Goal: Obtain resource: Download file/media

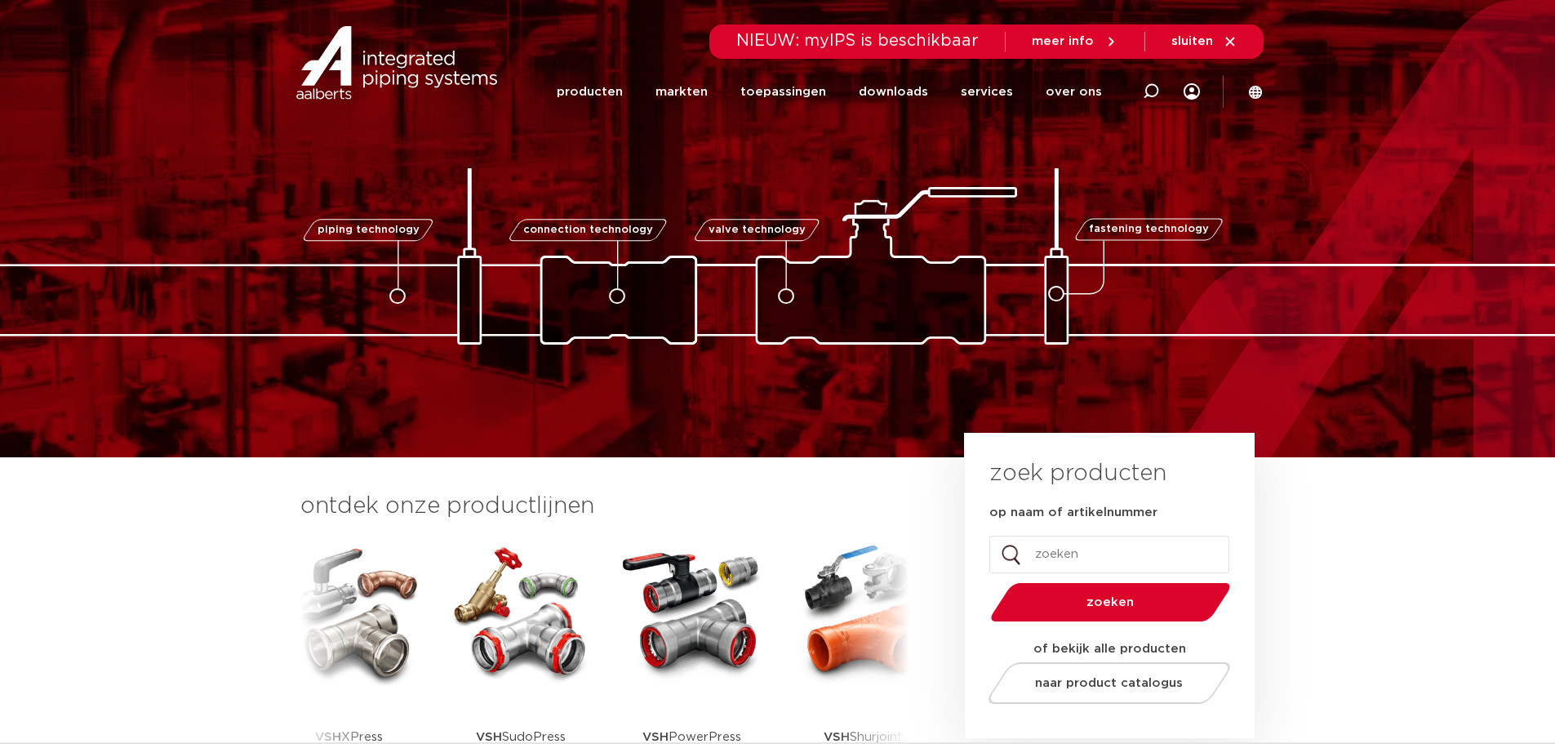
click at [1055, 553] on input "op naam of artikelnummer" at bounding box center [1109, 554] width 240 height 38
type input "0880330"
click at [984, 581] on button "zoeken" at bounding box center [1110, 602] width 253 height 42
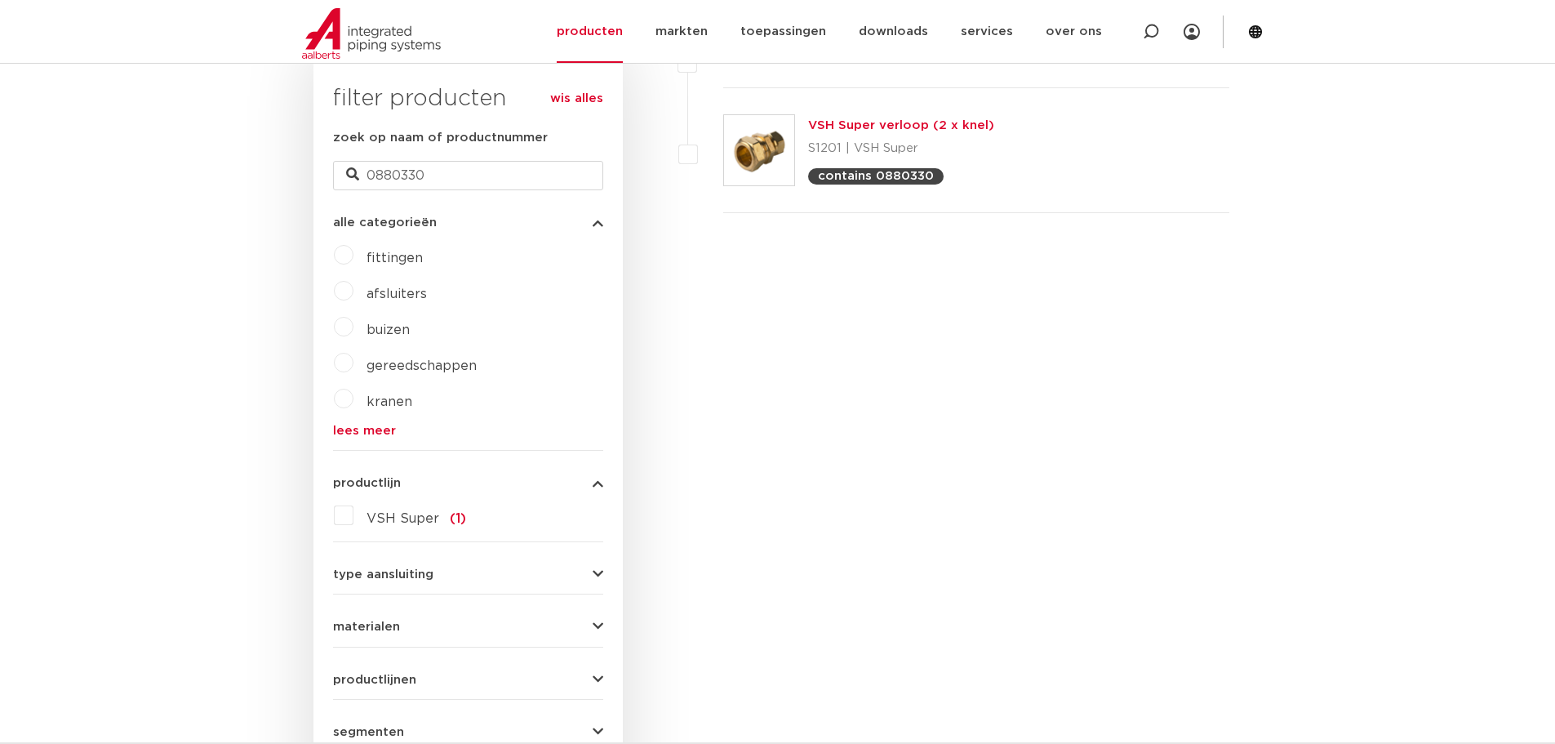
scroll to position [393, 0]
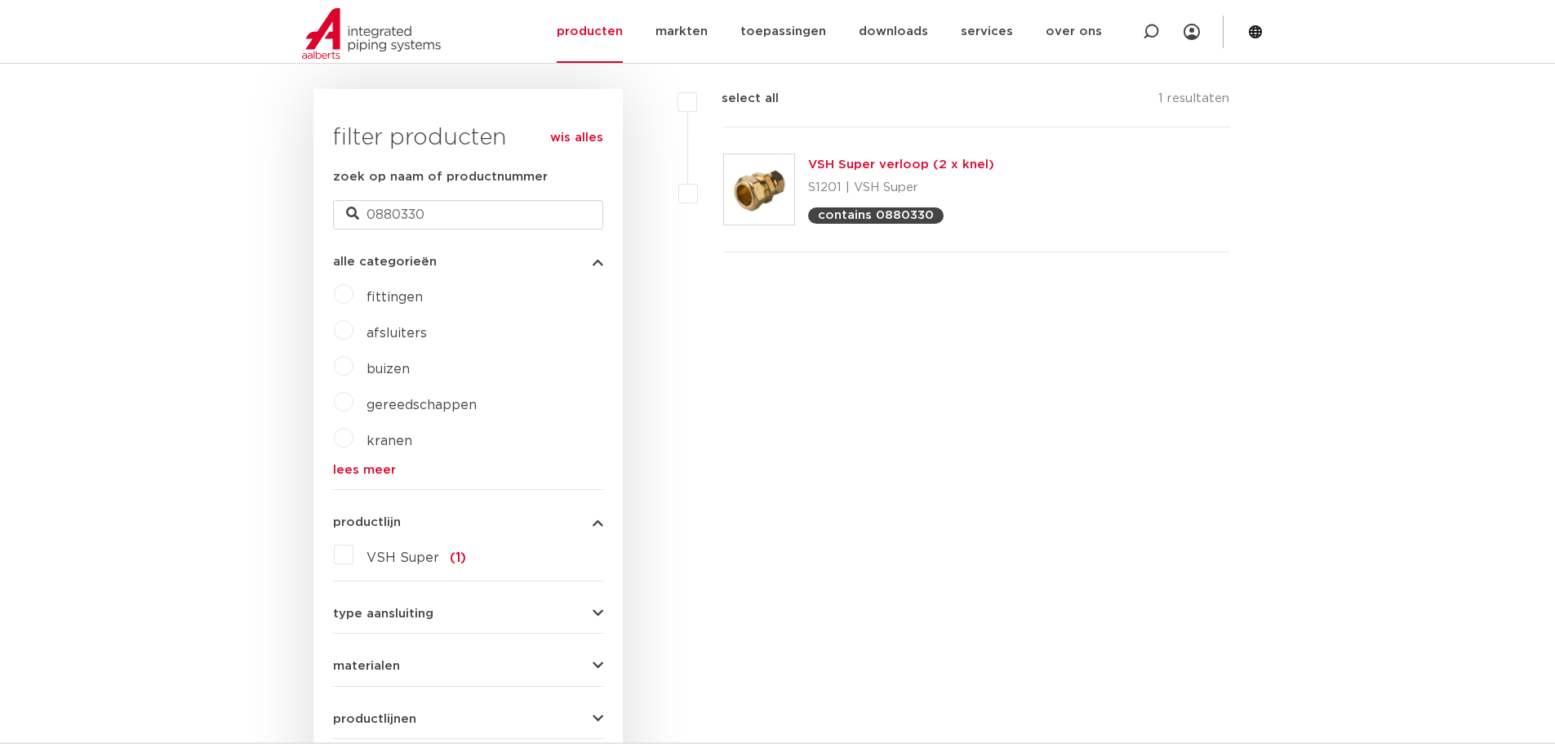
click at [880, 163] on link "VSH Super verloop (2 x knel)" at bounding box center [901, 164] width 186 height 12
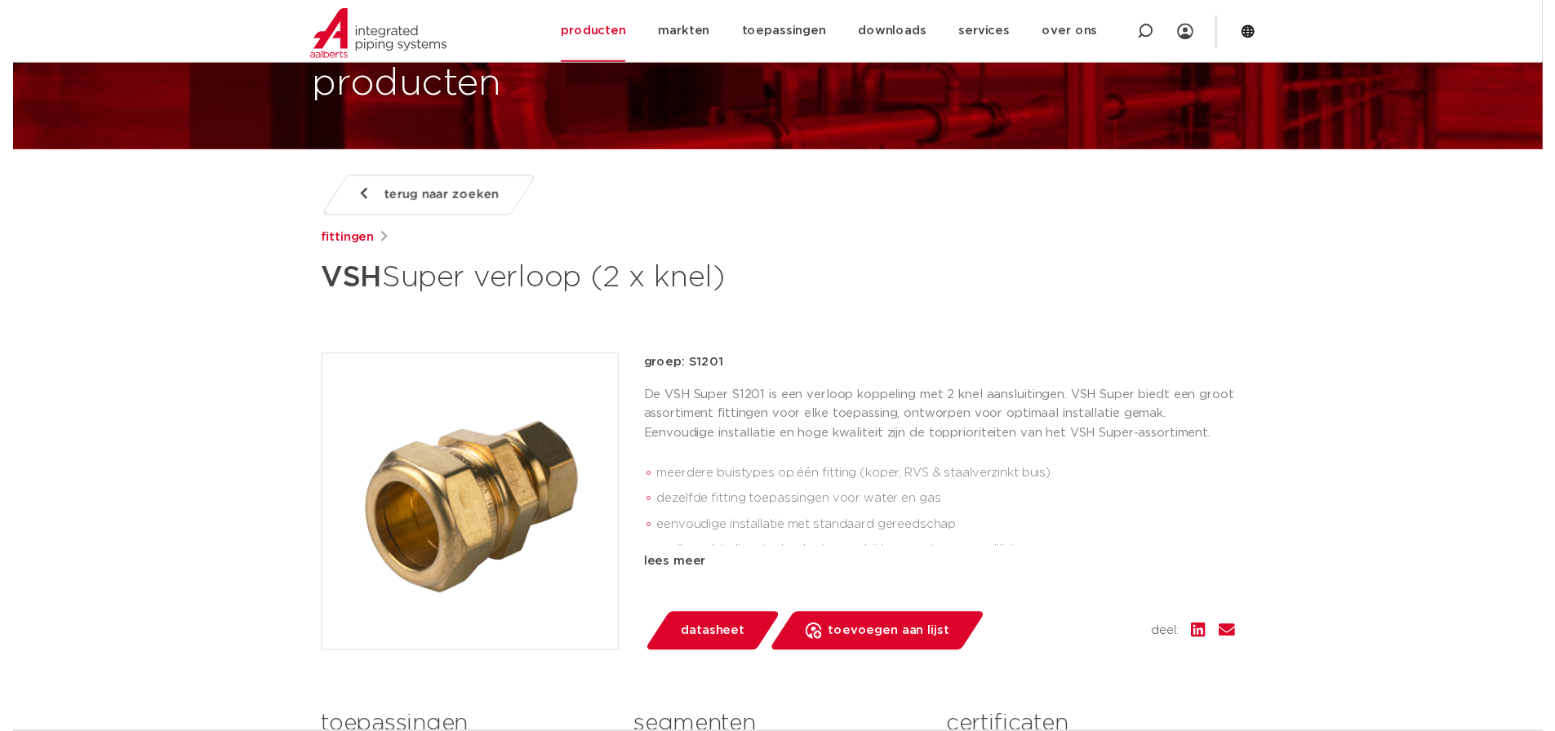
scroll to position [82, 0]
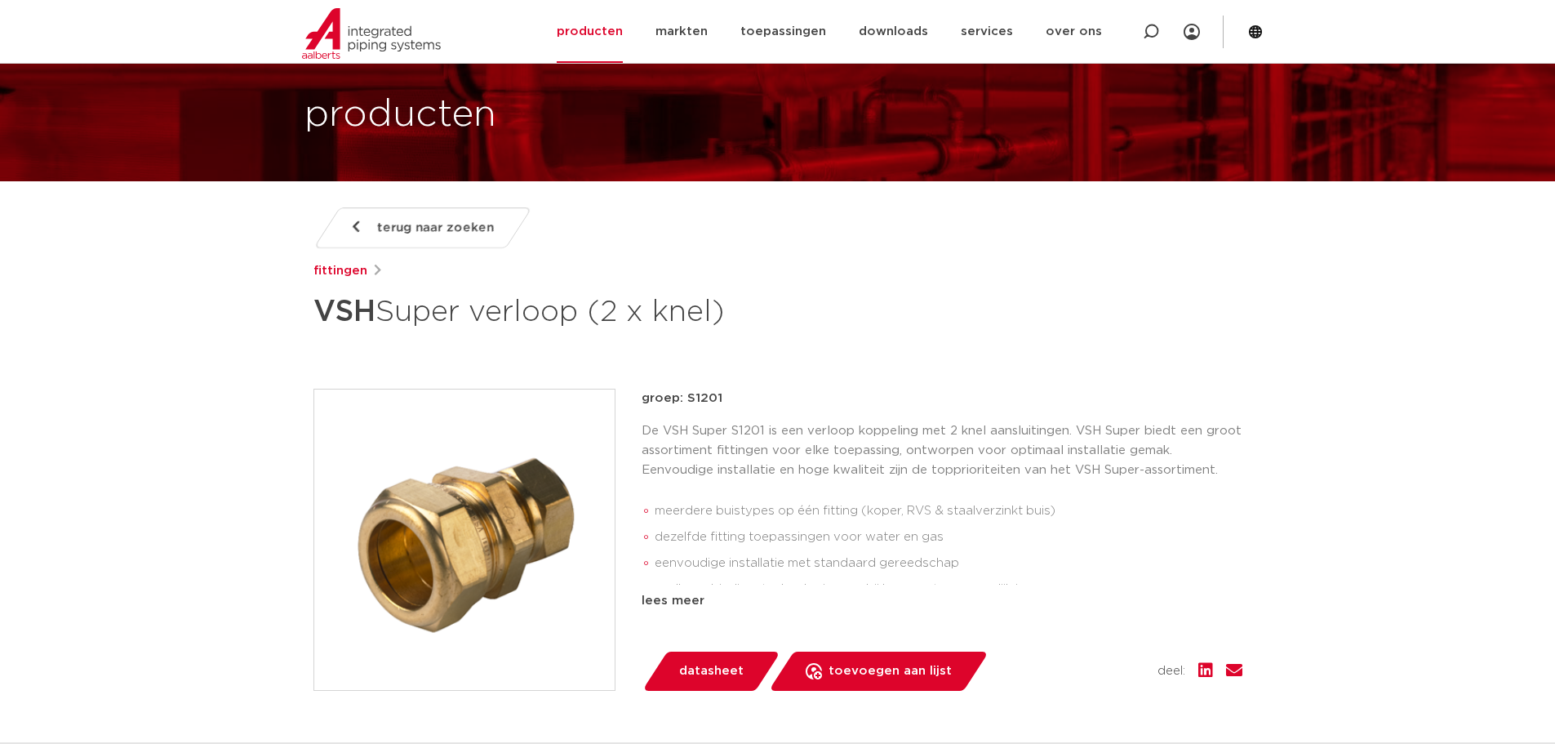
click at [698, 666] on span "datasheet" at bounding box center [711, 671] width 64 height 26
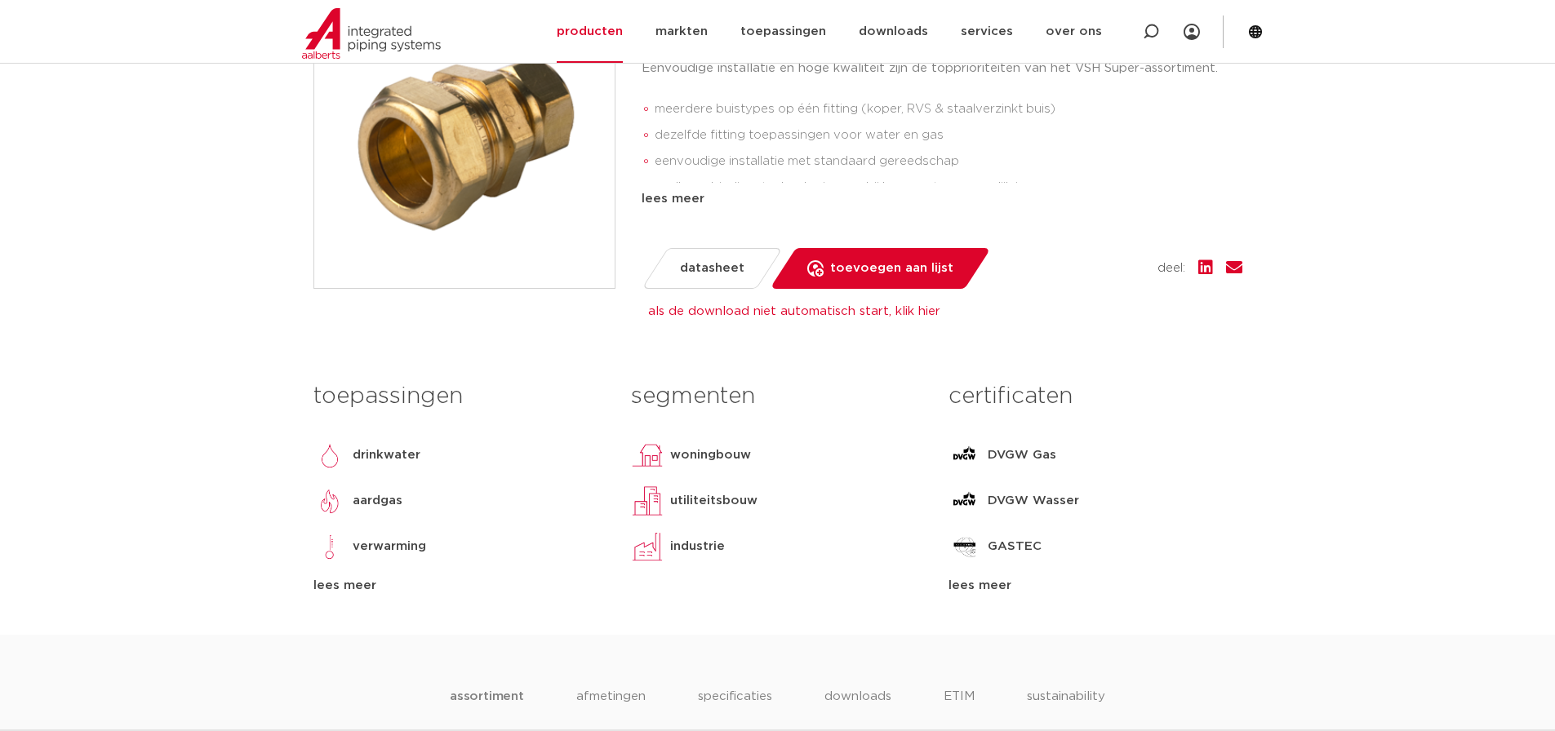
scroll to position [490, 0]
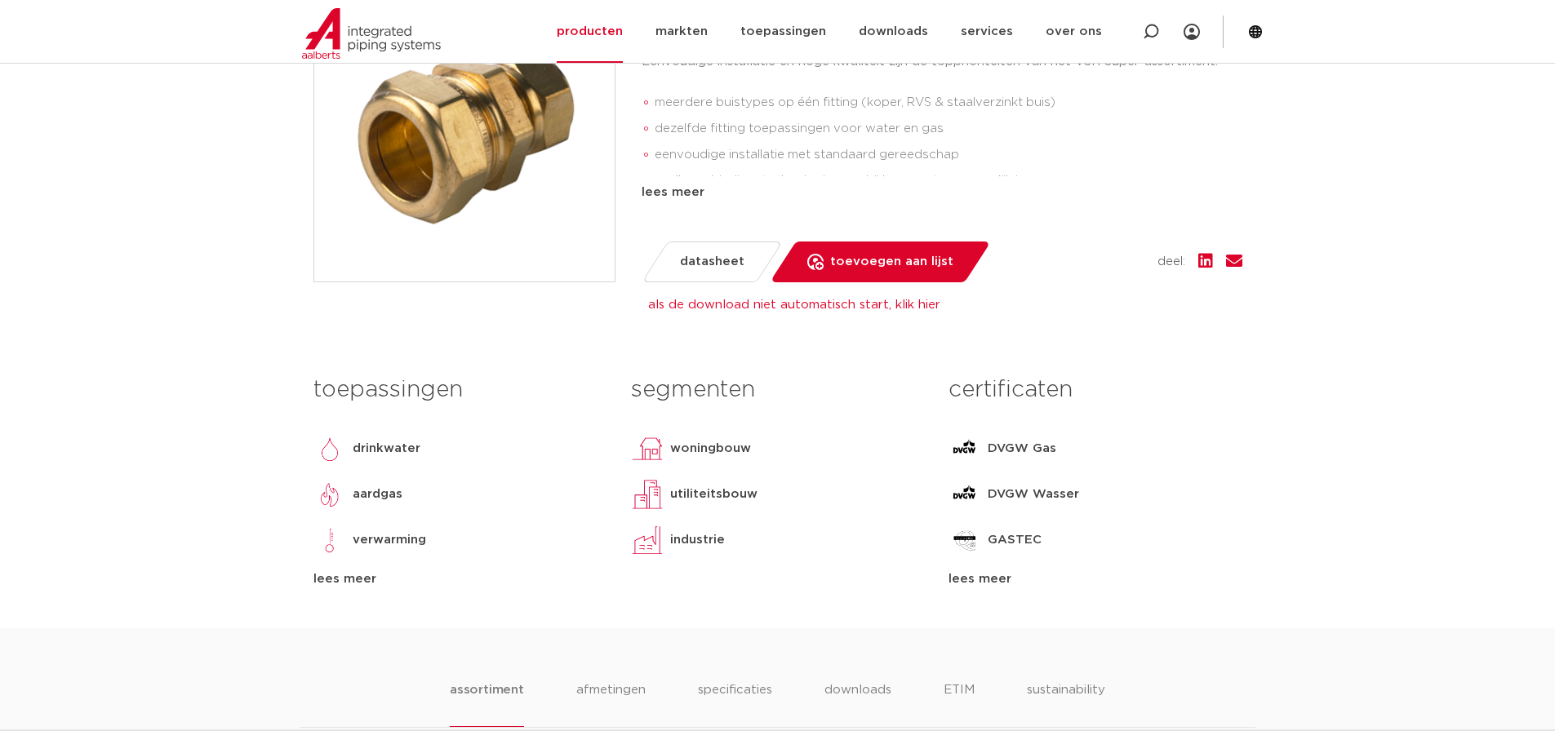
click at [719, 255] on span "datasheet" at bounding box center [712, 262] width 64 height 26
click at [744, 301] on link "als de download niet automatisch start, klik hier" at bounding box center [794, 305] width 292 height 12
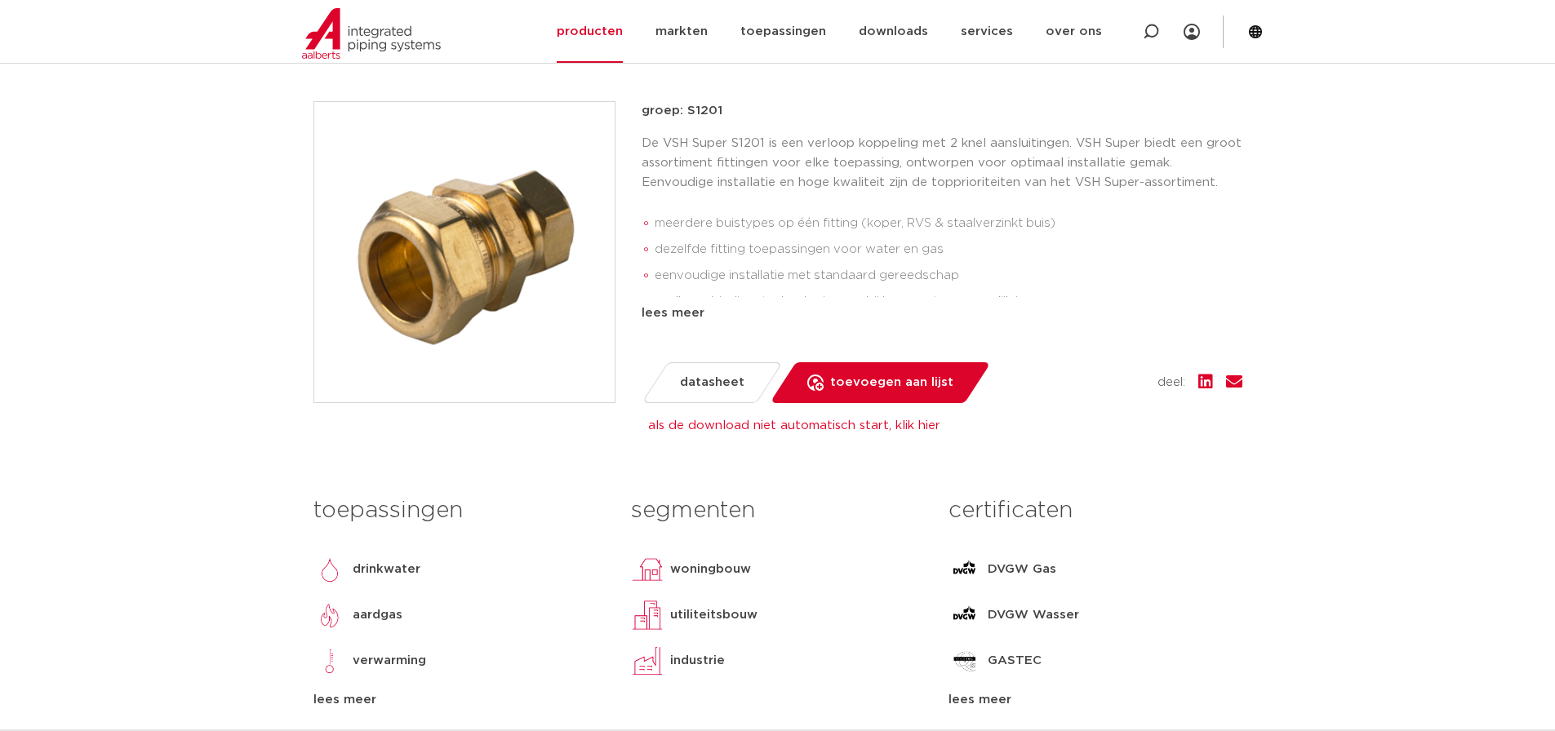
scroll to position [163, 0]
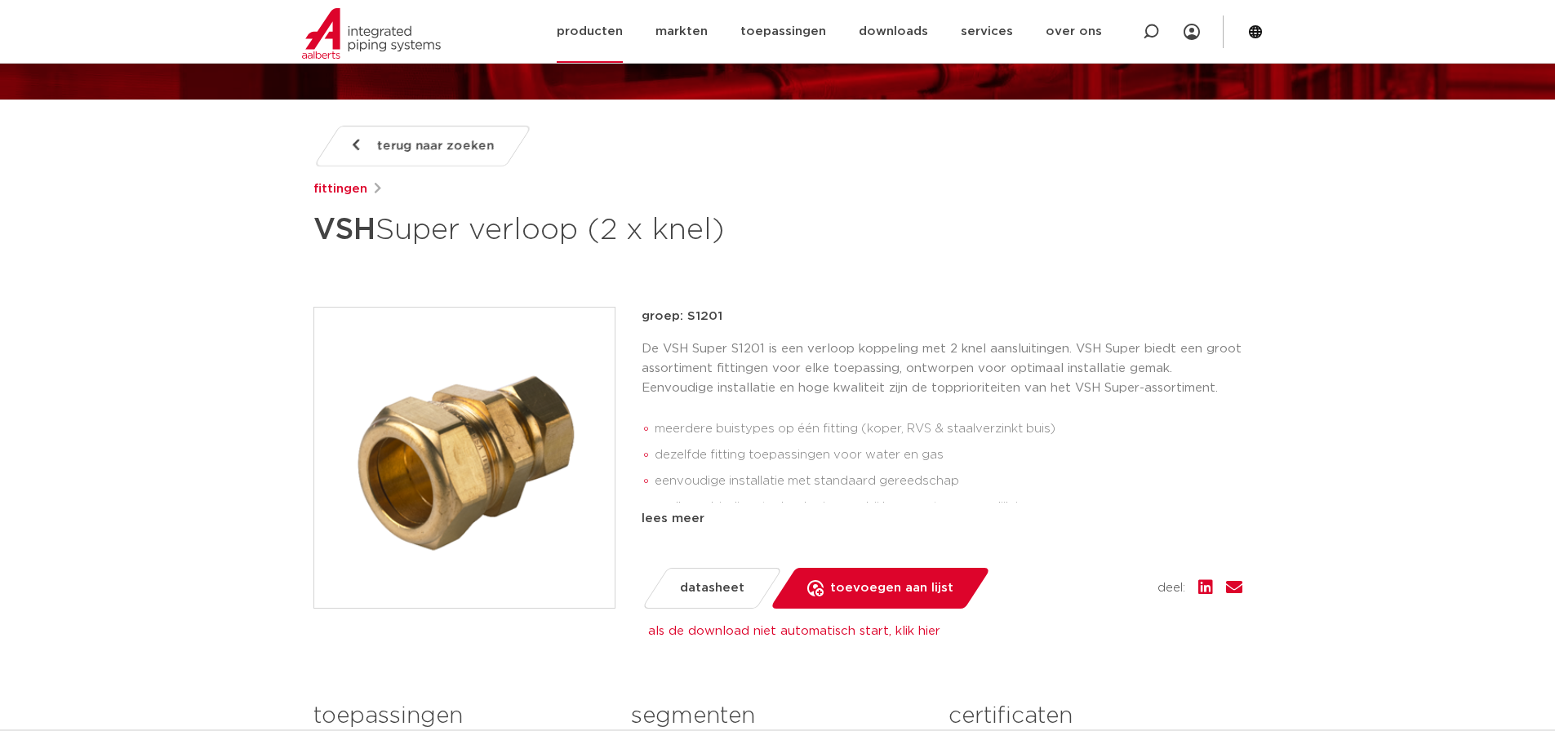
click at [617, 30] on link "producten" at bounding box center [590, 31] width 66 height 63
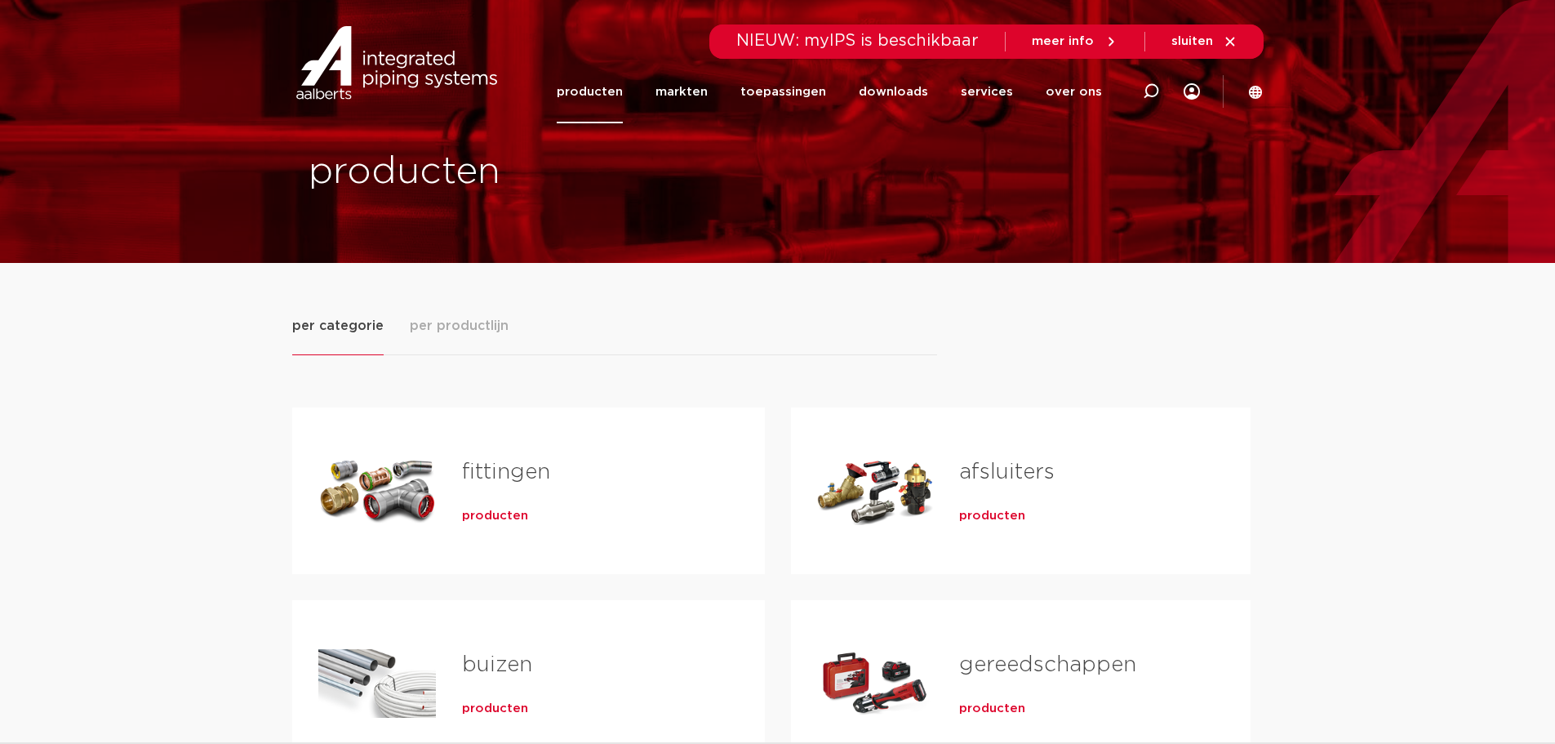
click at [500, 476] on link "fittingen" at bounding box center [506, 471] width 88 height 21
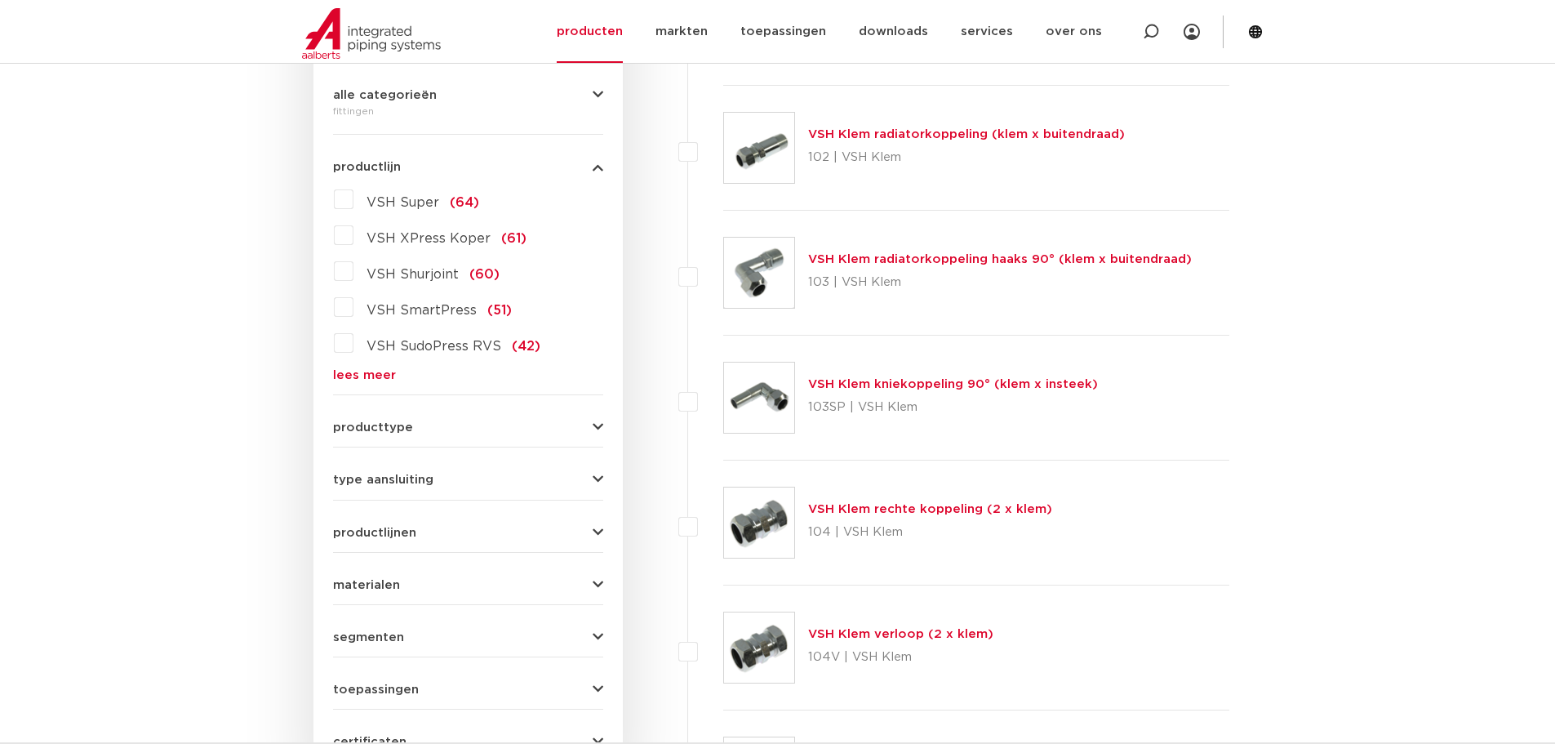
click at [353, 198] on label "VSH Super (64)" at bounding box center [416, 199] width 126 height 26
click at [0, 0] on input "VSH Super (64)" at bounding box center [0, 0] width 0 height 0
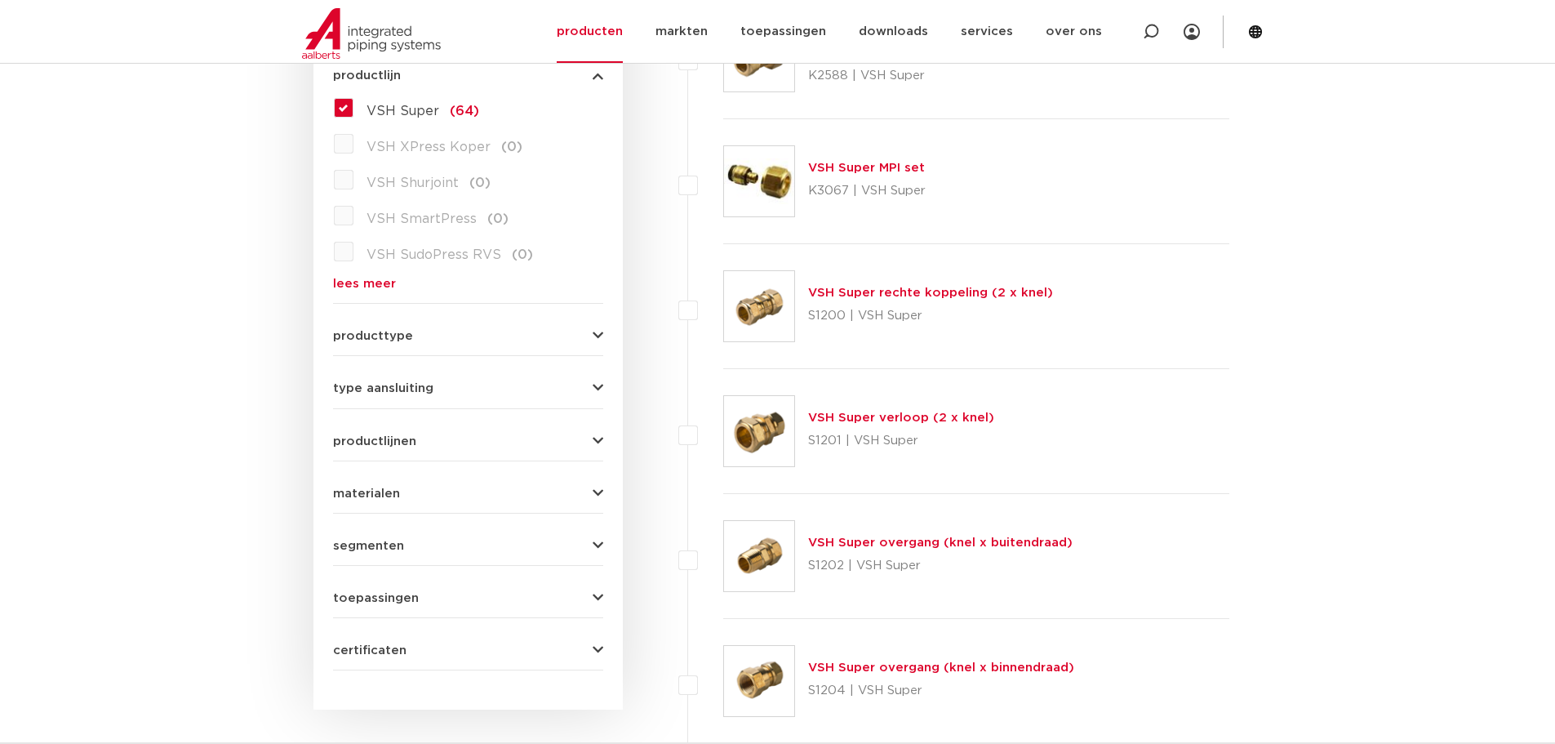
scroll to position [638, 0]
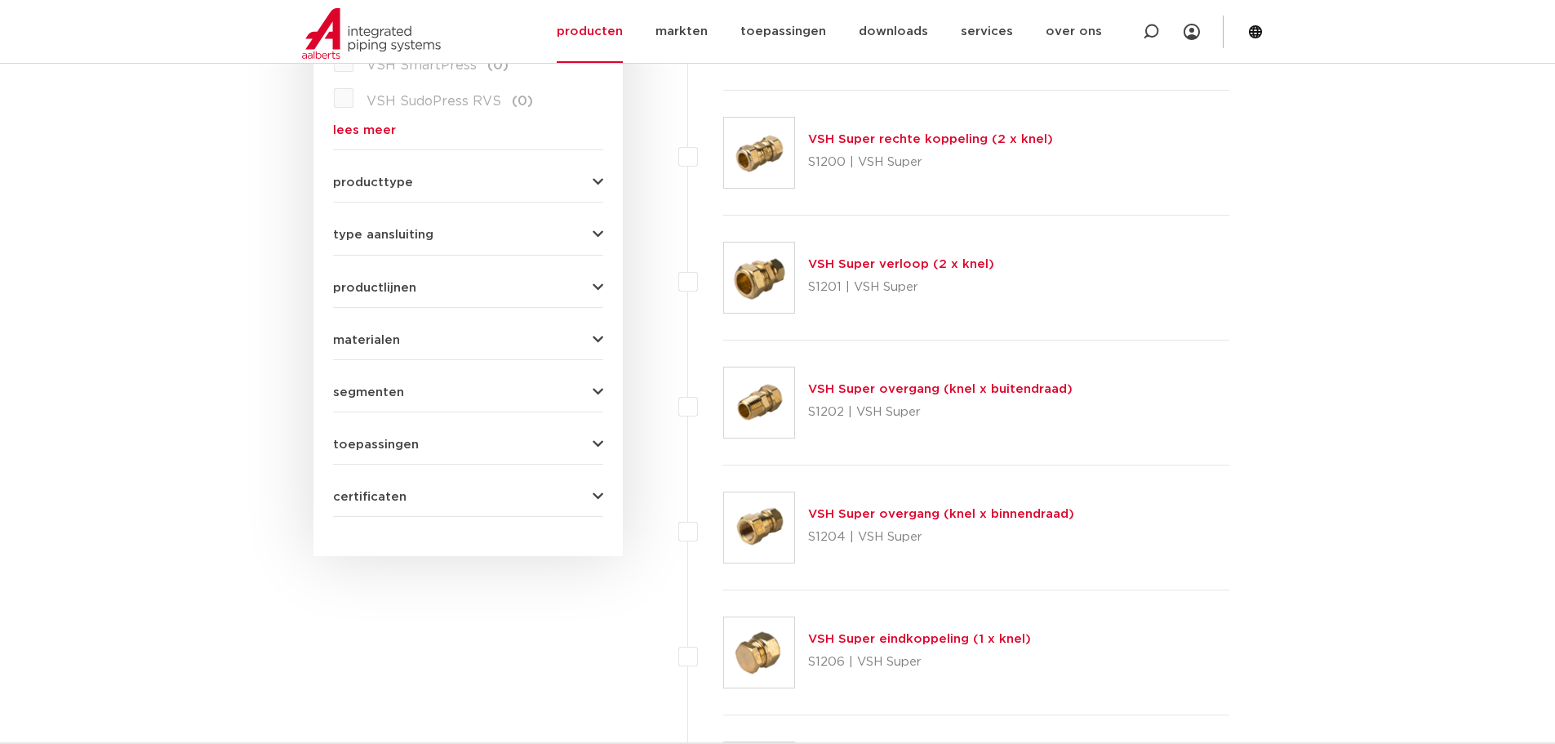
click at [878, 518] on link "VSH Super overgang (knel x binnendraad)" at bounding box center [941, 514] width 266 height 12
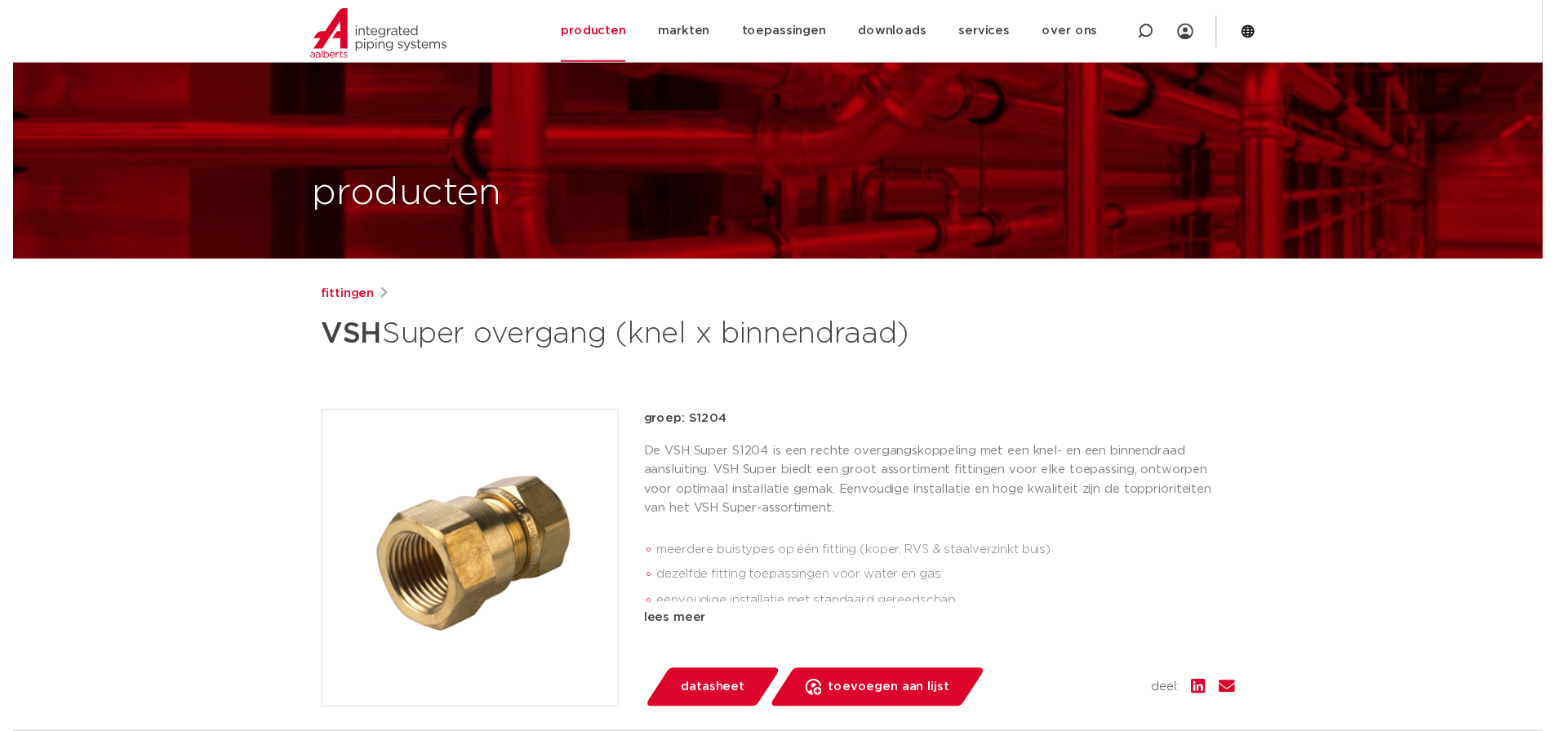
scroll to position [327, 0]
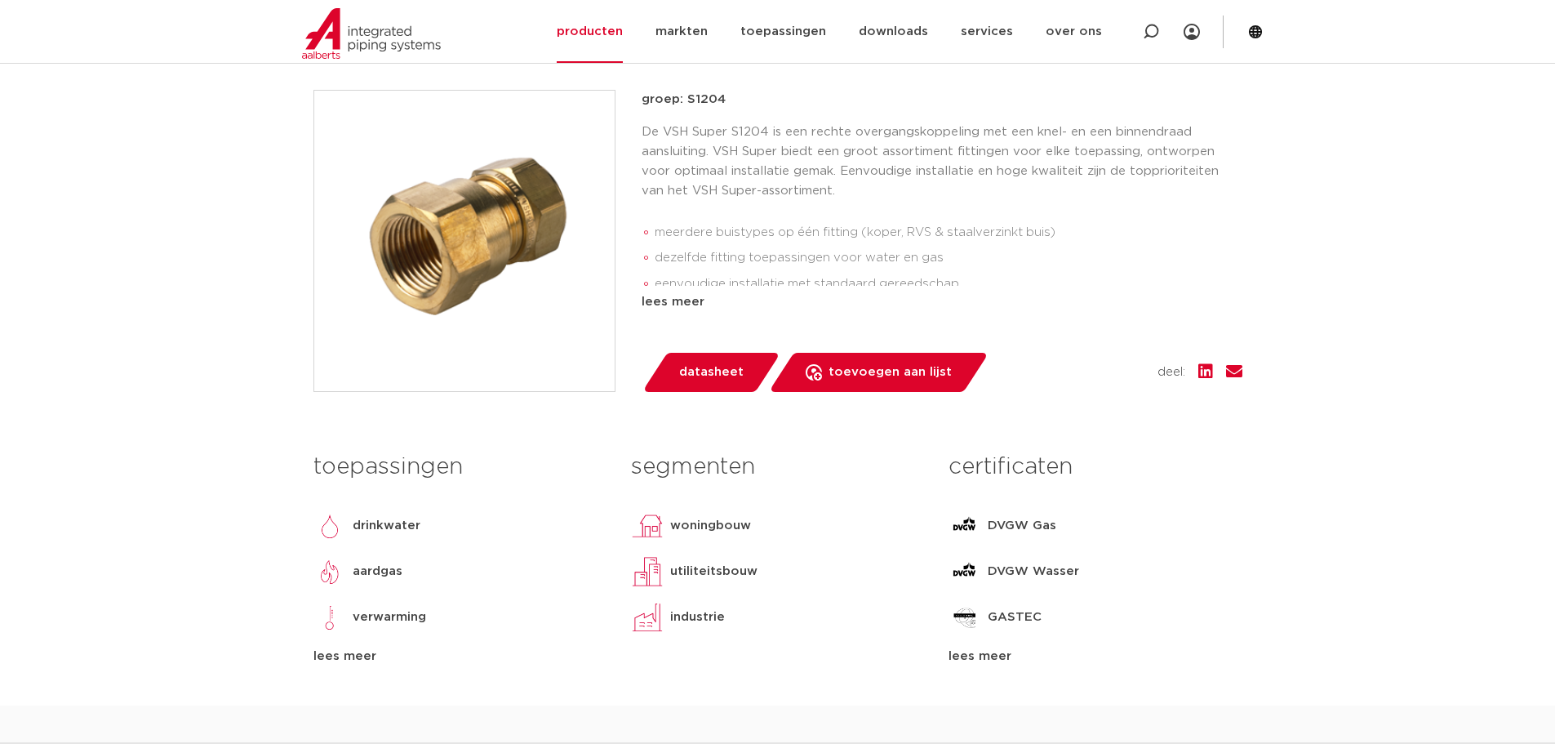
click at [721, 364] on span "datasheet" at bounding box center [711, 372] width 64 height 26
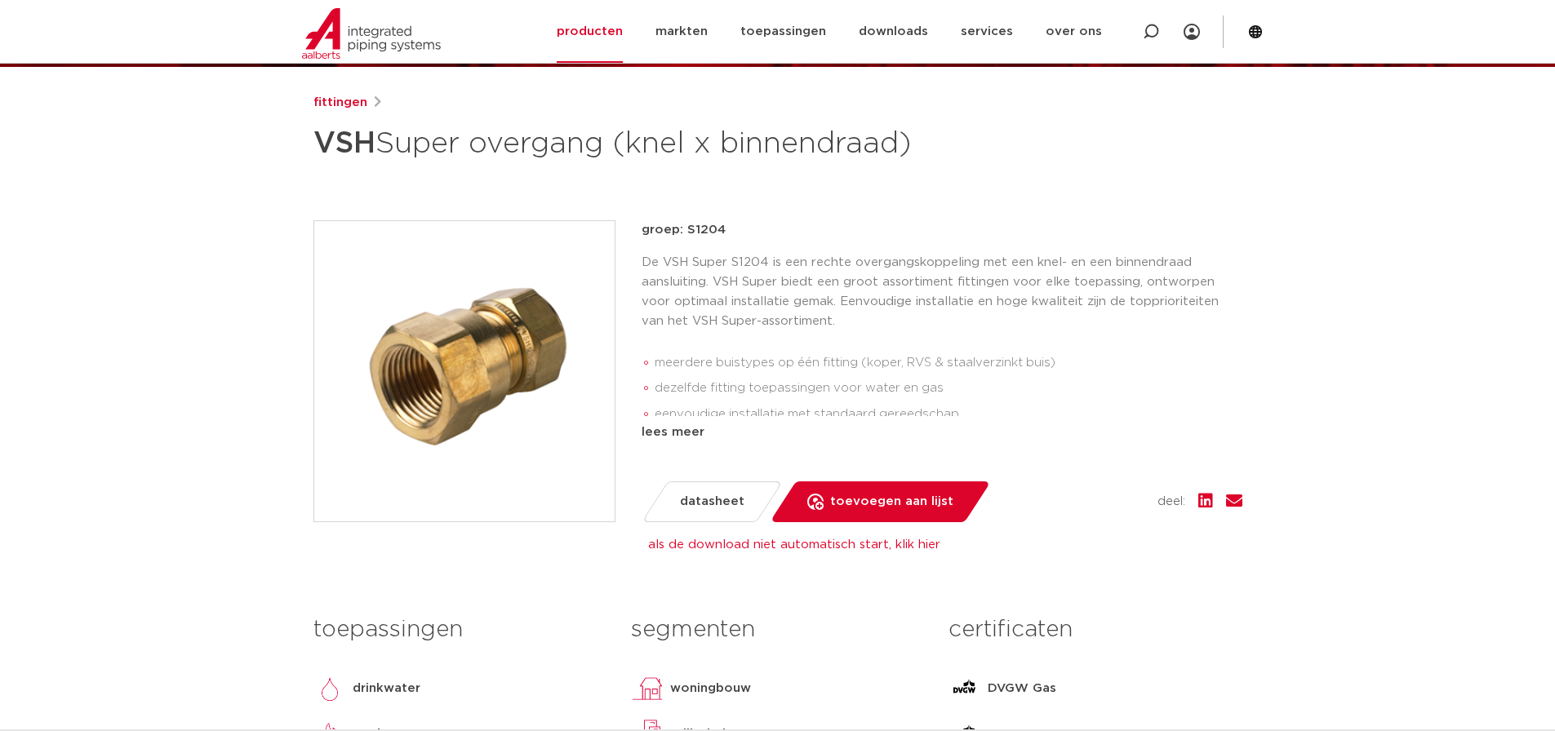
scroll to position [163, 0]
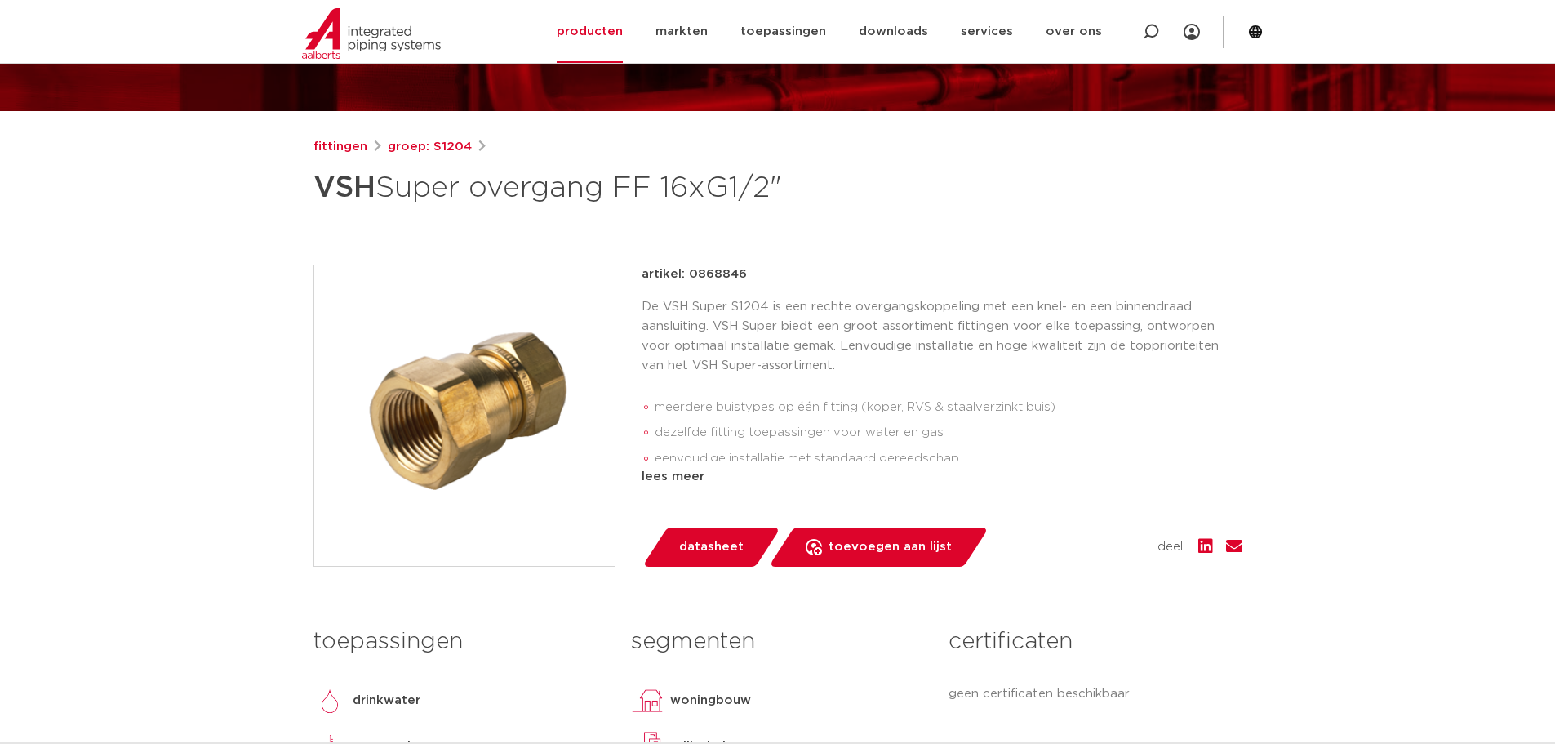
scroll to position [163, 0]
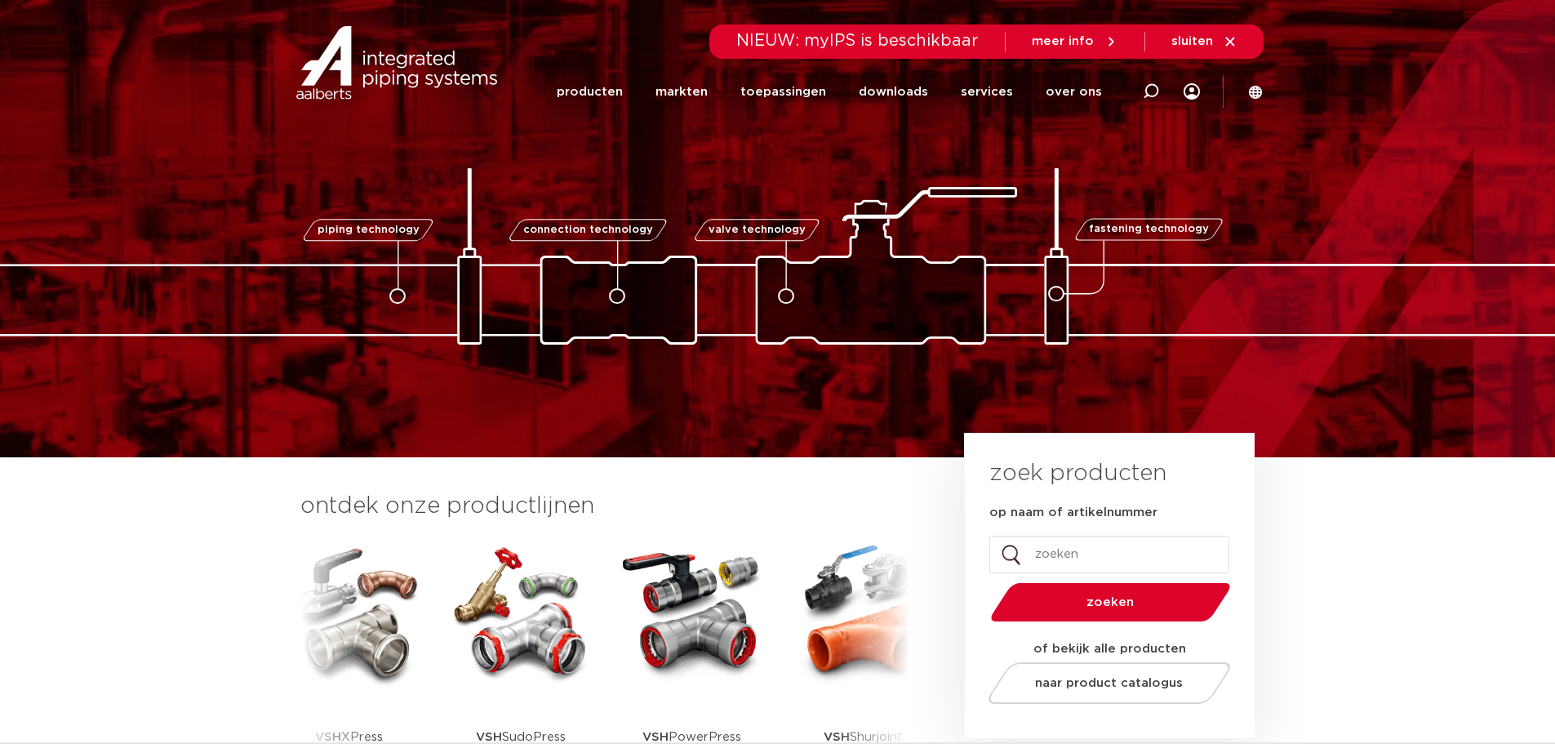
click at [1058, 538] on input "op naam of artikelnummer" at bounding box center [1109, 554] width 240 height 38
type input "0868846"
click at [984, 581] on button "zoeken" at bounding box center [1110, 602] width 253 height 42
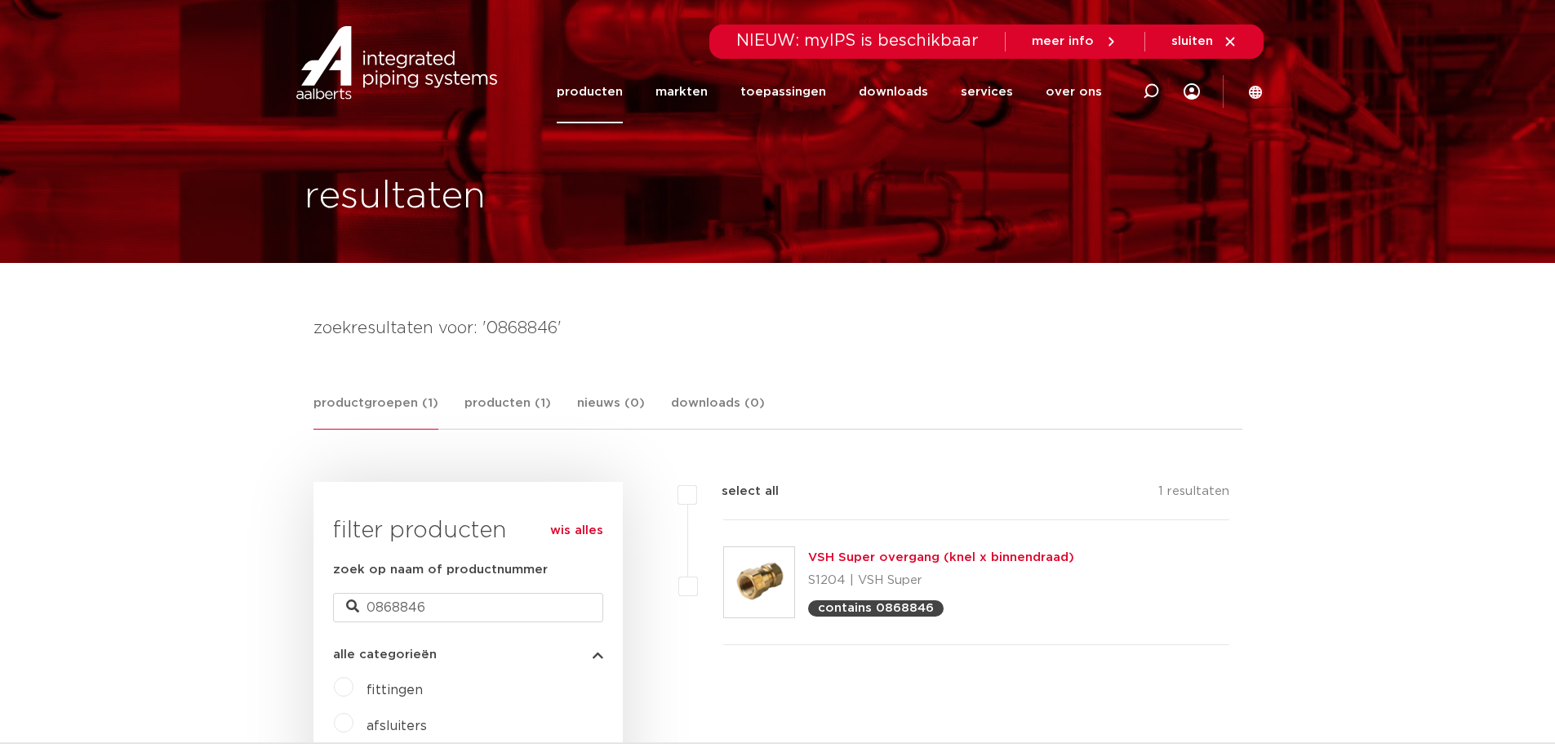
click at [873, 558] on link "VSH Super overgang (knel x binnendraad)" at bounding box center [941, 557] width 266 height 12
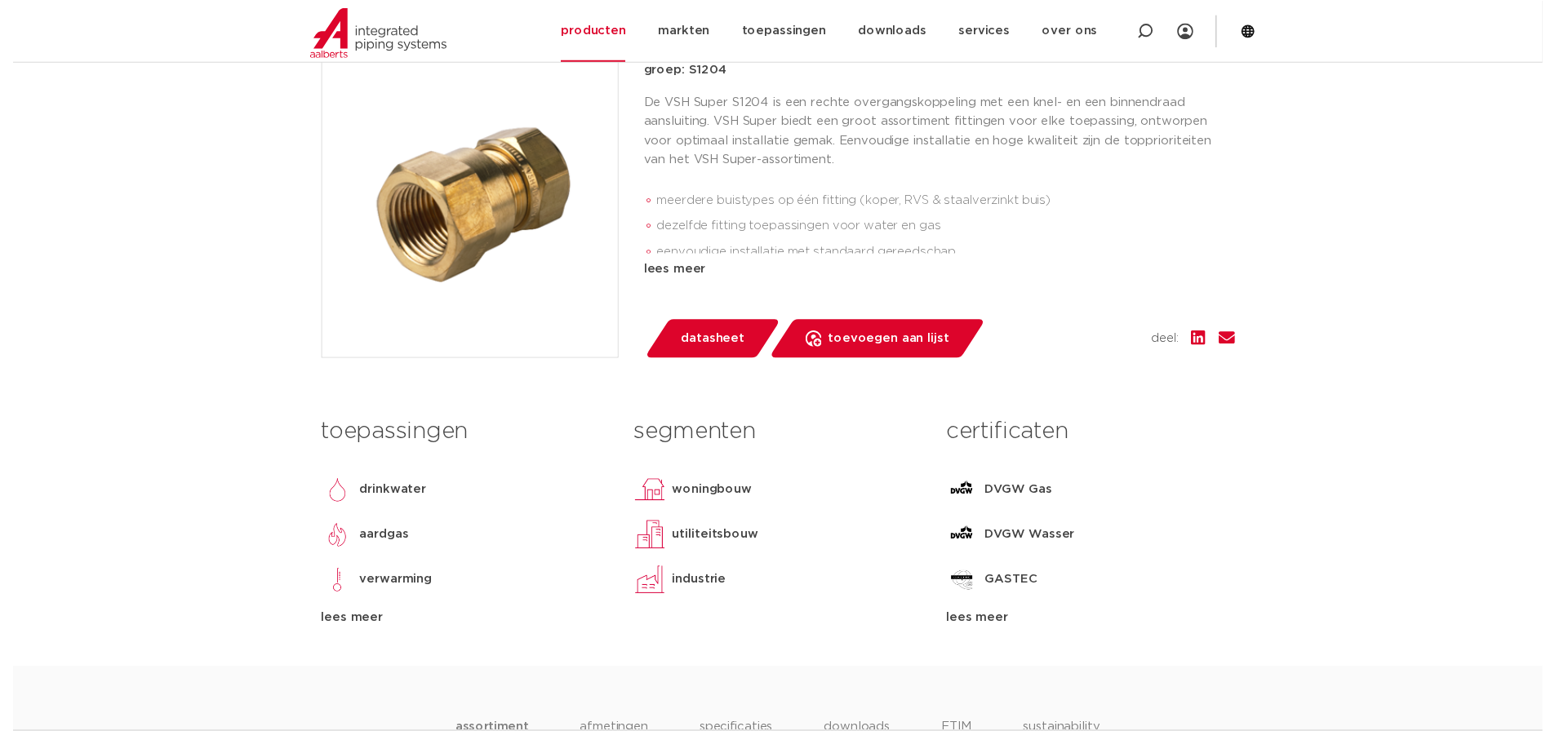
scroll to position [490, 0]
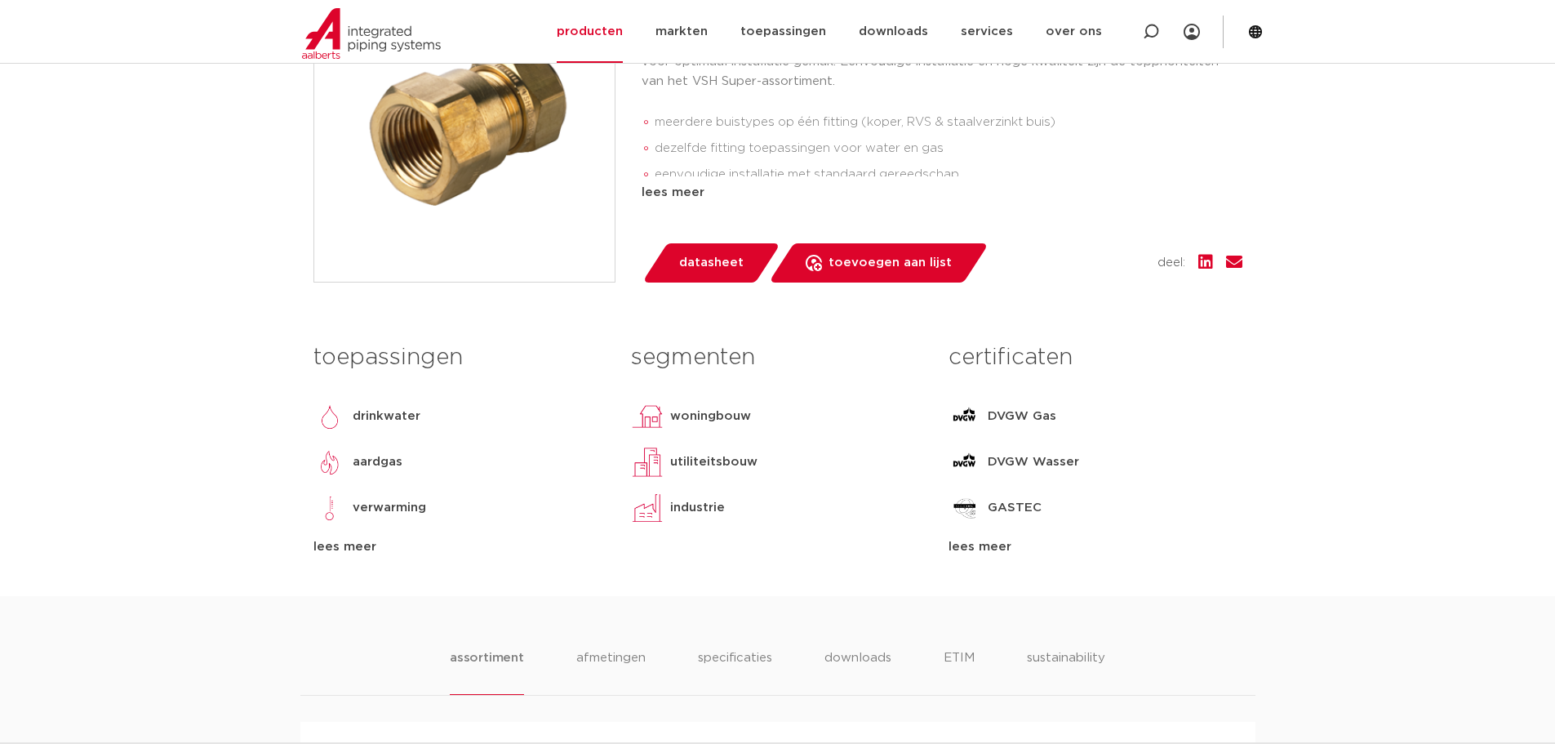
click at [735, 266] on span "datasheet" at bounding box center [711, 263] width 64 height 26
